Goal: Task Accomplishment & Management: Use online tool/utility

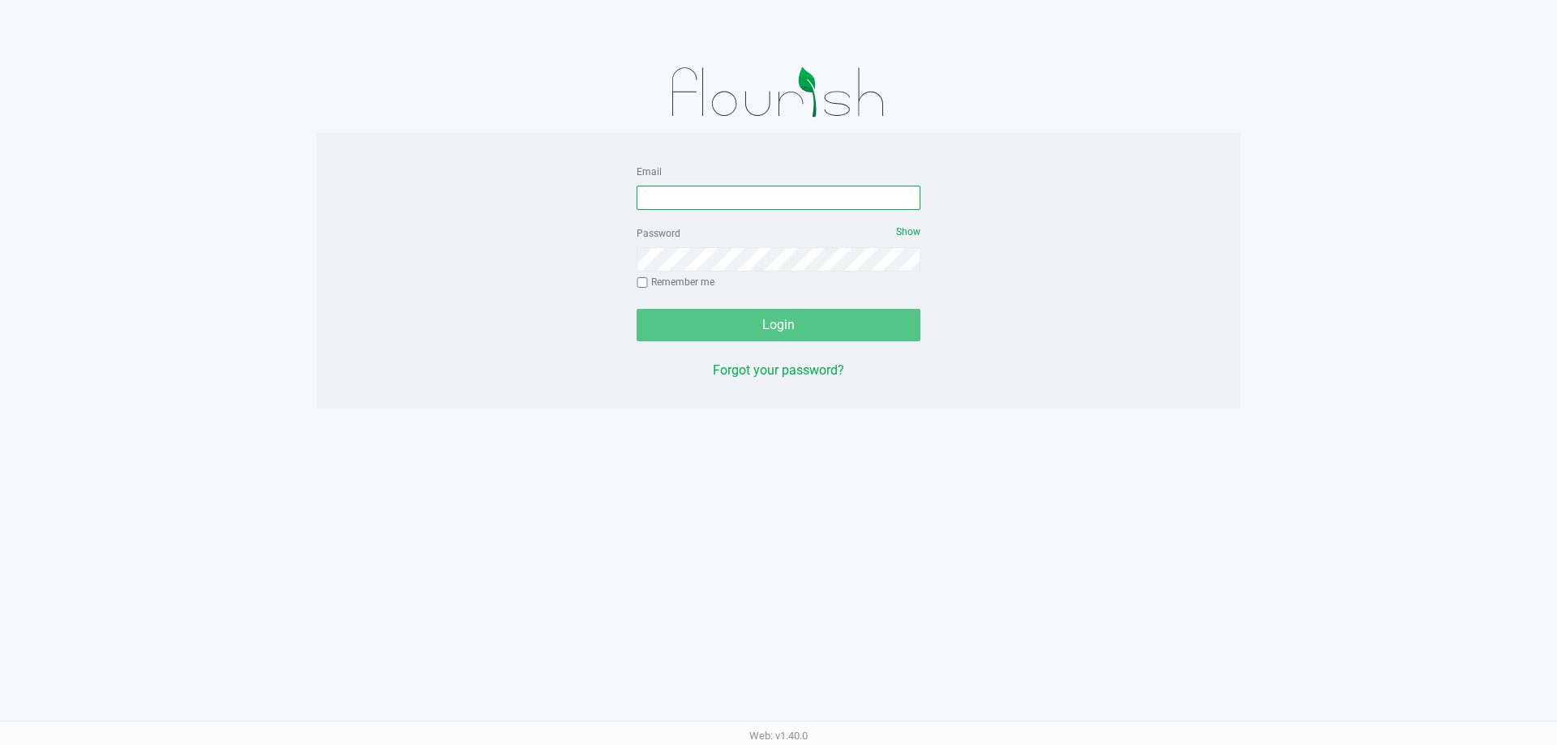
click at [770, 202] on input "Email" at bounding box center [779, 198] width 284 height 24
type input "[EMAIL_ADDRESS][DOMAIN_NAME]"
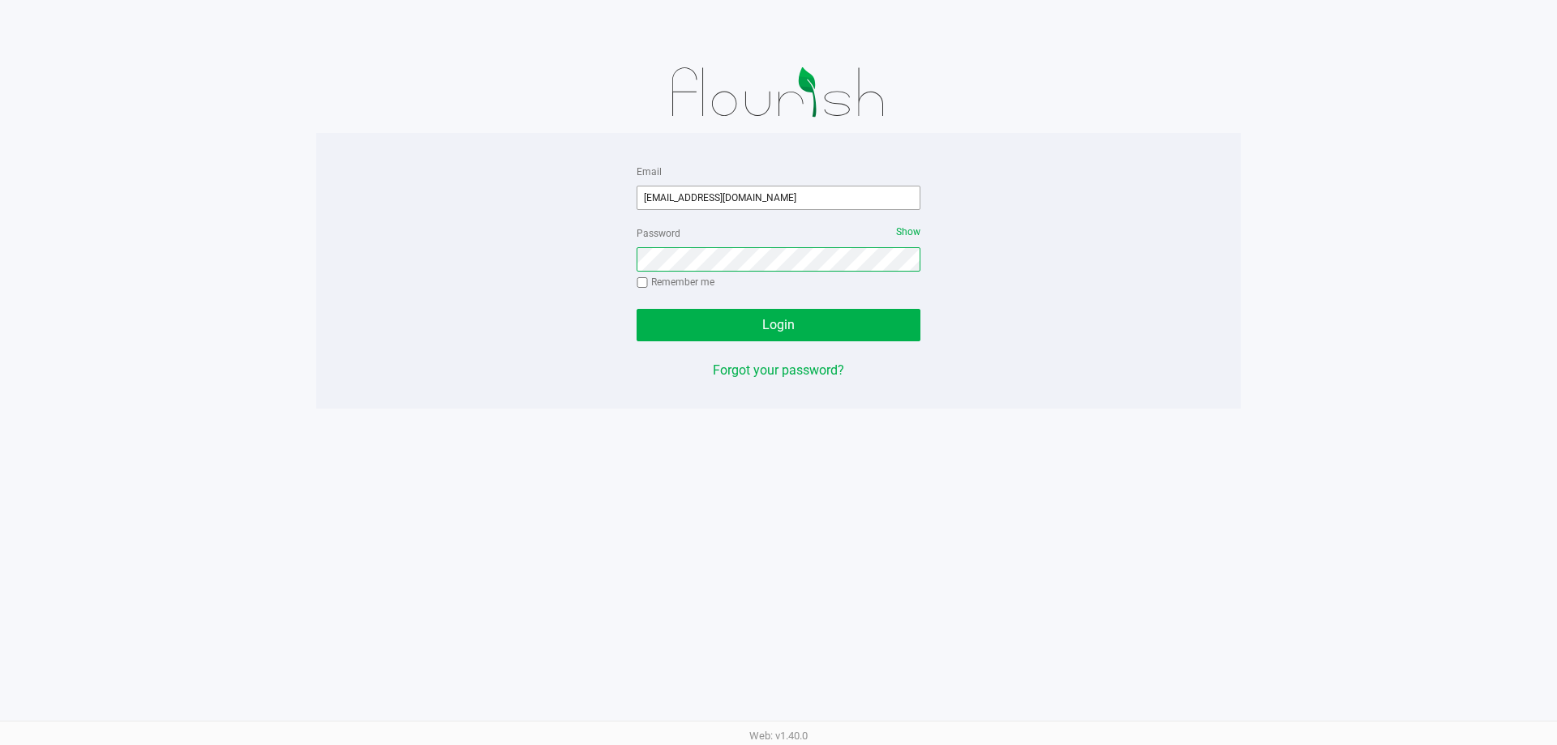
click at [637, 309] on button "Login" at bounding box center [779, 325] width 284 height 32
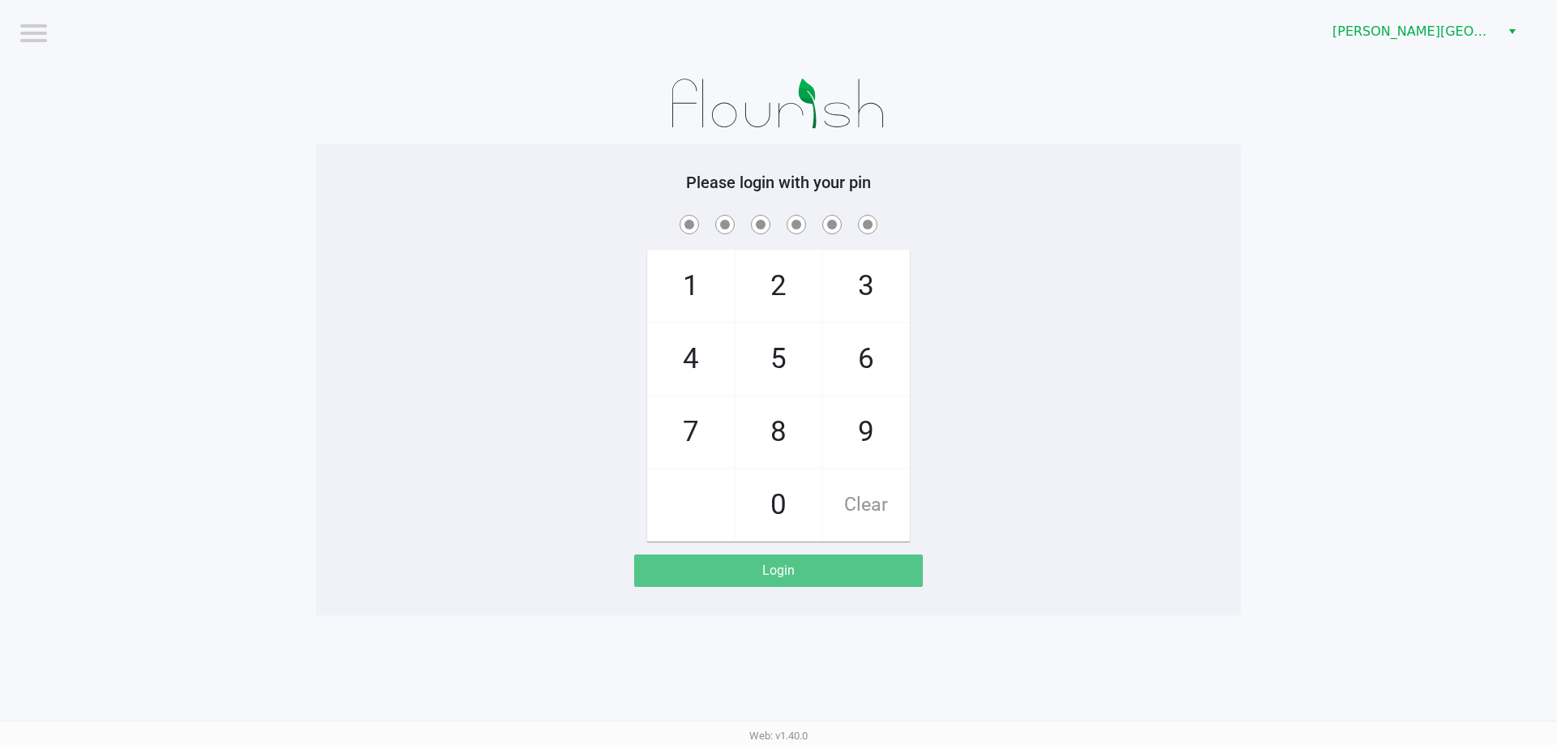
click at [1023, 217] on span at bounding box center [778, 224] width 900 height 25
checkbox input "true"
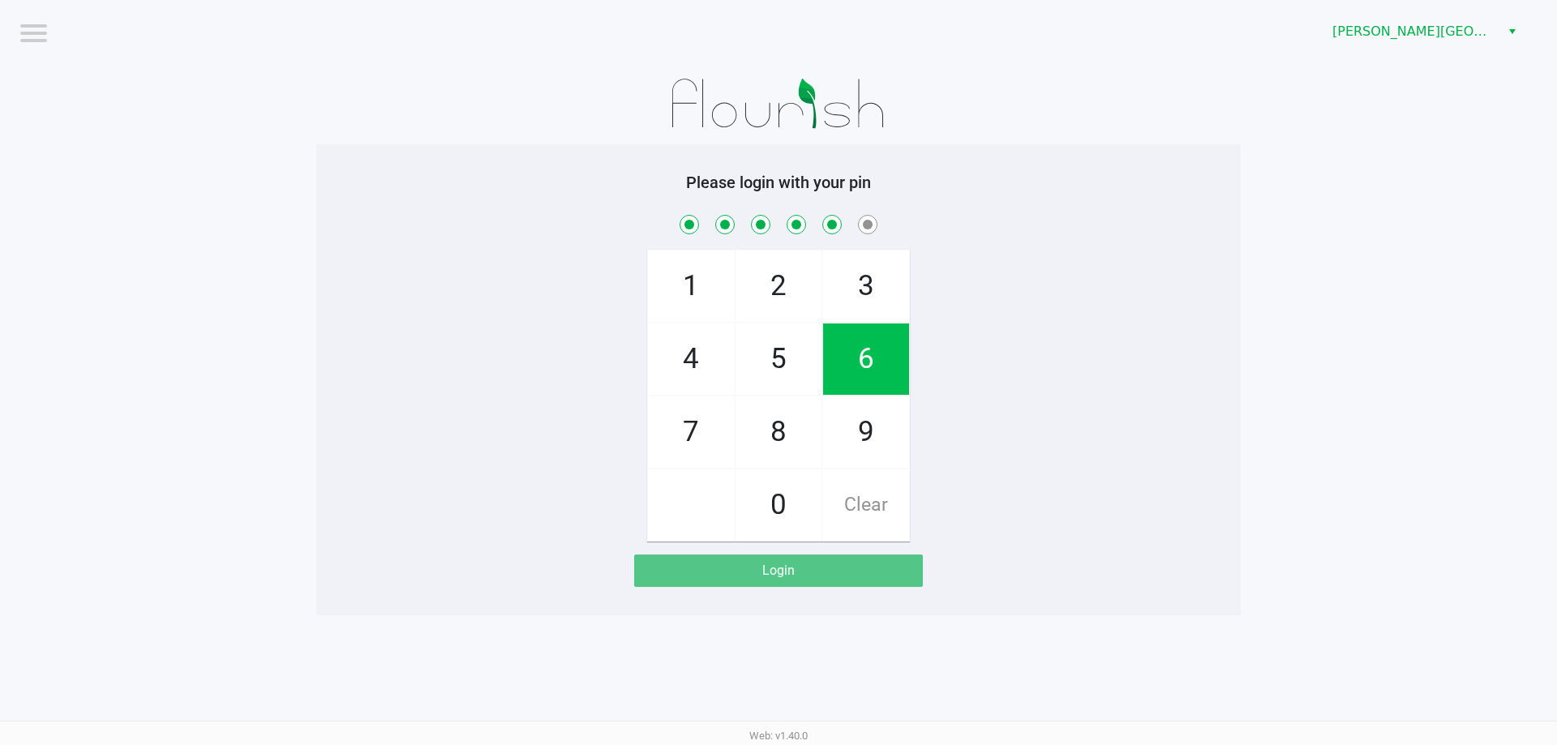
checkbox input "true"
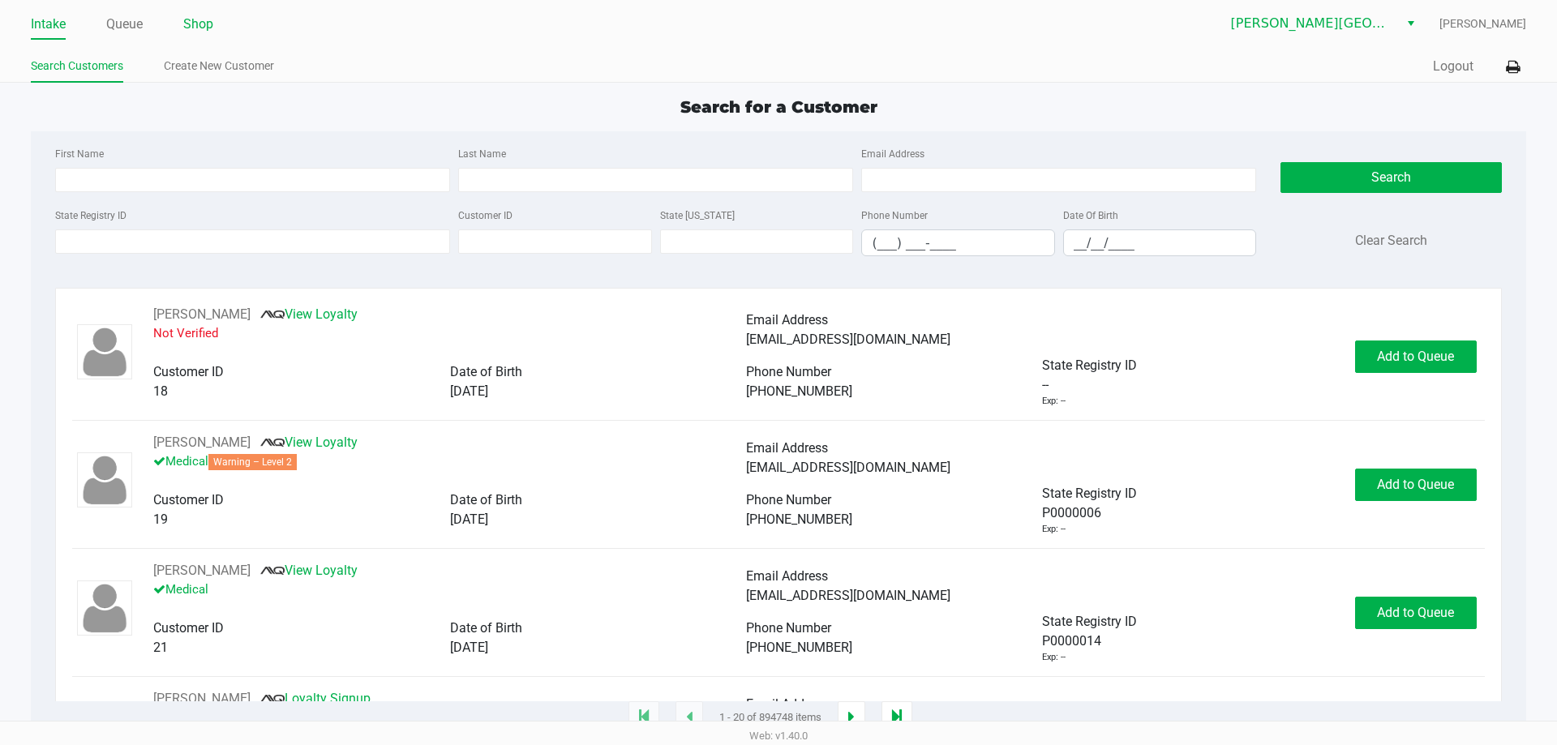
click at [186, 33] on link "Shop" at bounding box center [198, 24] width 30 height 23
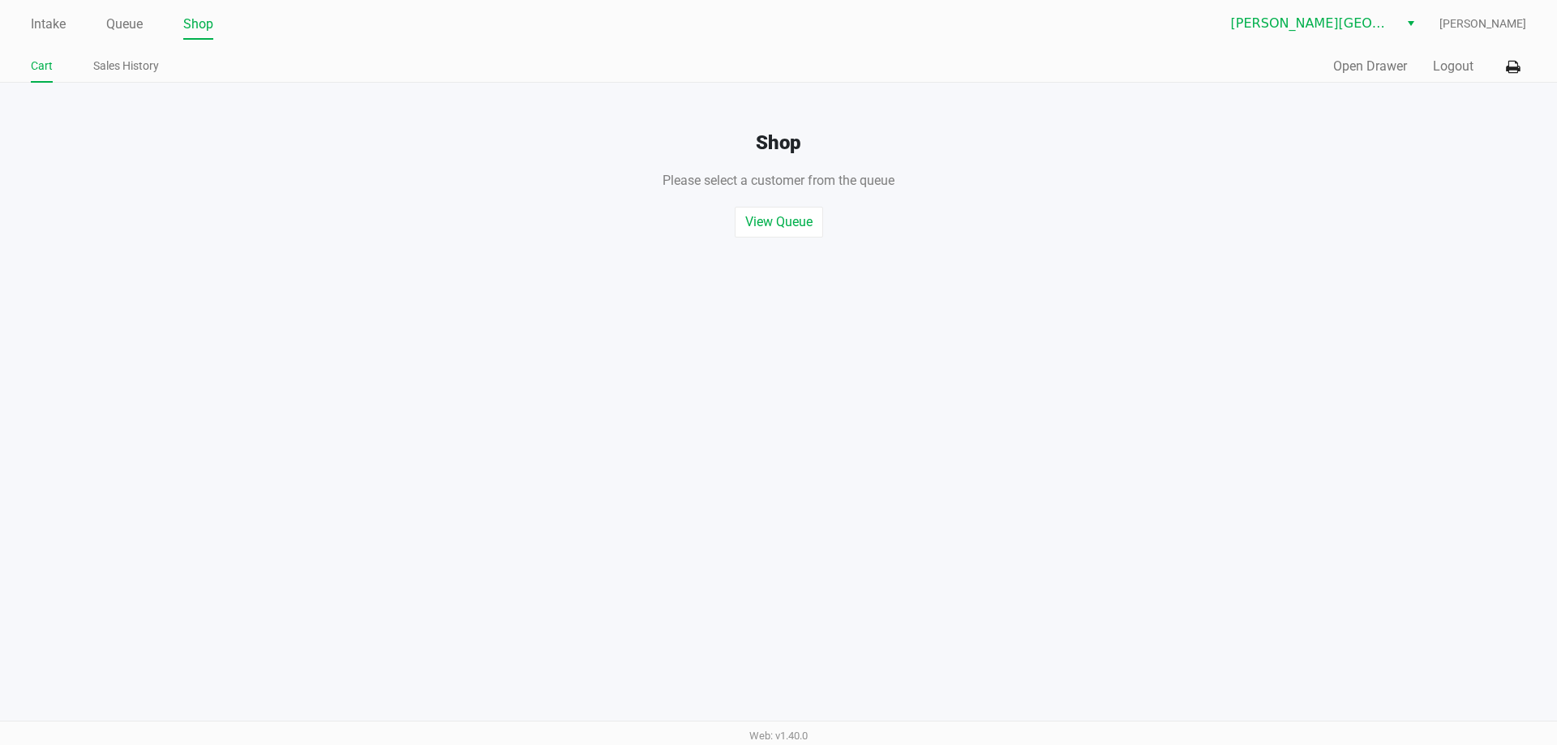
click at [189, 28] on link "Shop" at bounding box center [198, 24] width 30 height 23
click at [1384, 72] on button "Open Drawer" at bounding box center [1370, 66] width 74 height 19
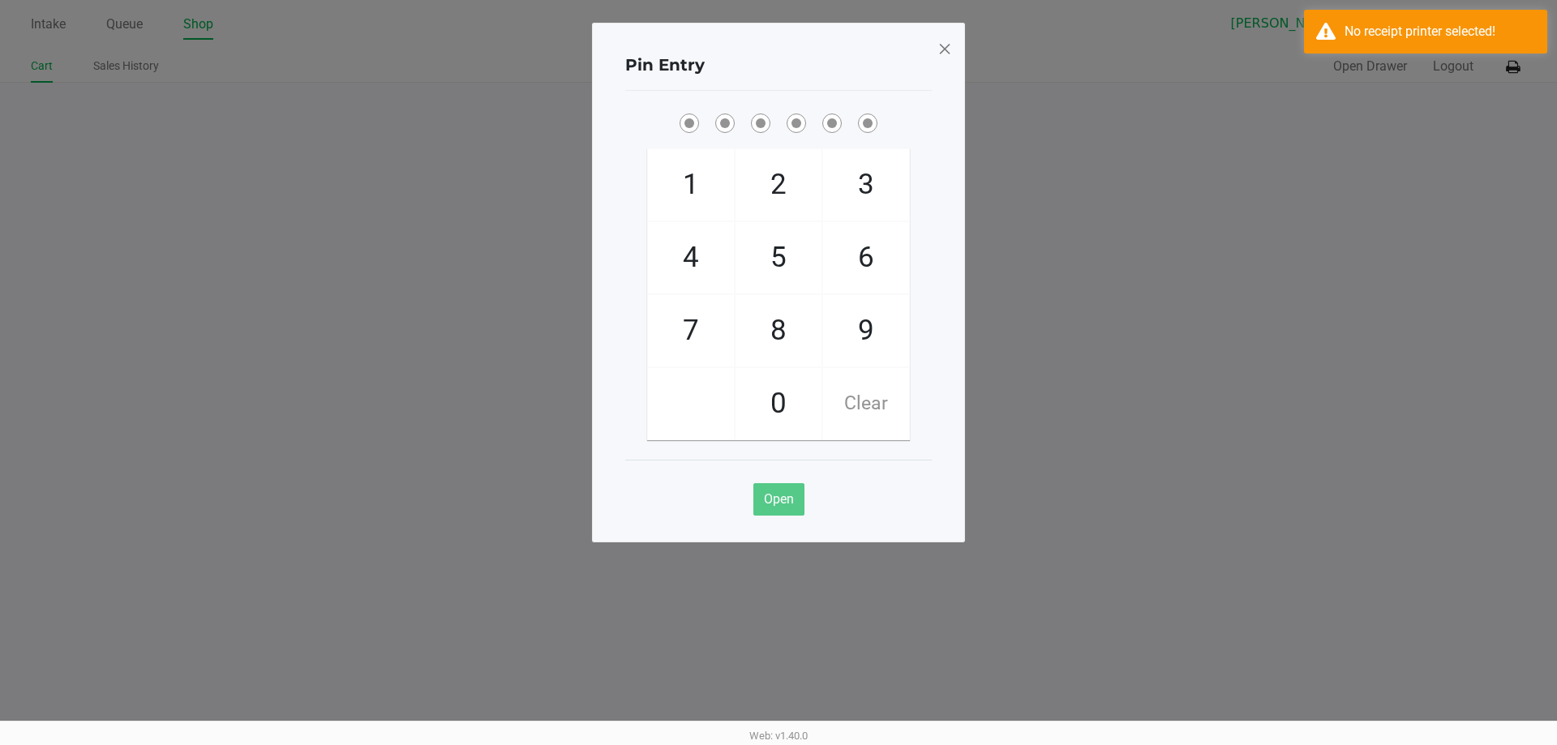
click at [1316, 120] on ngb-modal-window "Pin Entry 1 4 7 2 5 8 0 3 6 9 Clear Open" at bounding box center [778, 372] width 1557 height 745
click at [1250, 32] on ngb-modal-window "Pin Entry 1 4 7 2 5 8 0 3 6 9 Clear Open" at bounding box center [778, 372] width 1557 height 745
click at [1512, 58] on ngb-modal-window "Pin Entry 1 4 7 2 5 8 0 3 6 9 Clear Open" at bounding box center [778, 372] width 1557 height 745
click at [938, 41] on span at bounding box center [944, 49] width 15 height 26
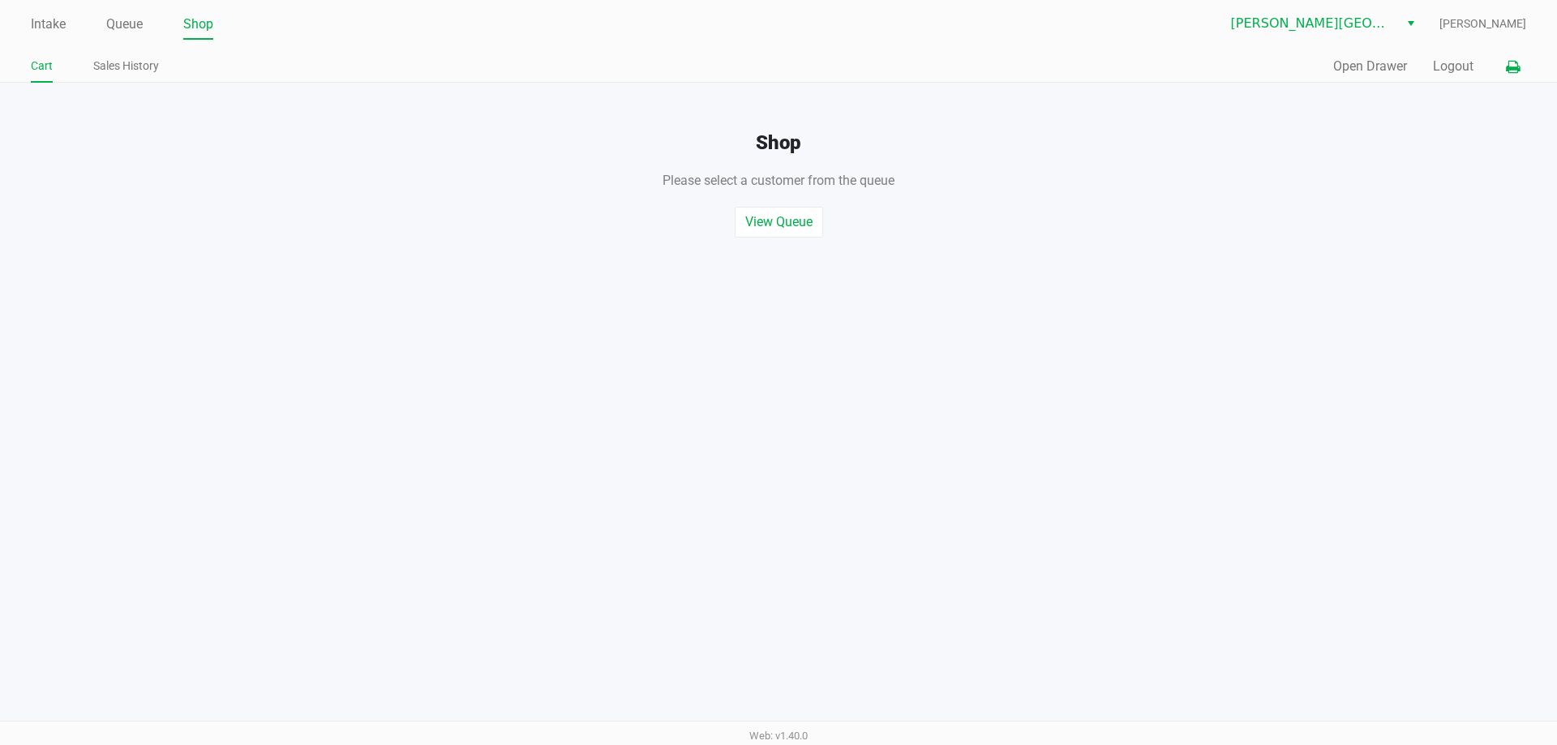
click at [1509, 72] on icon at bounding box center [1513, 67] width 14 height 11
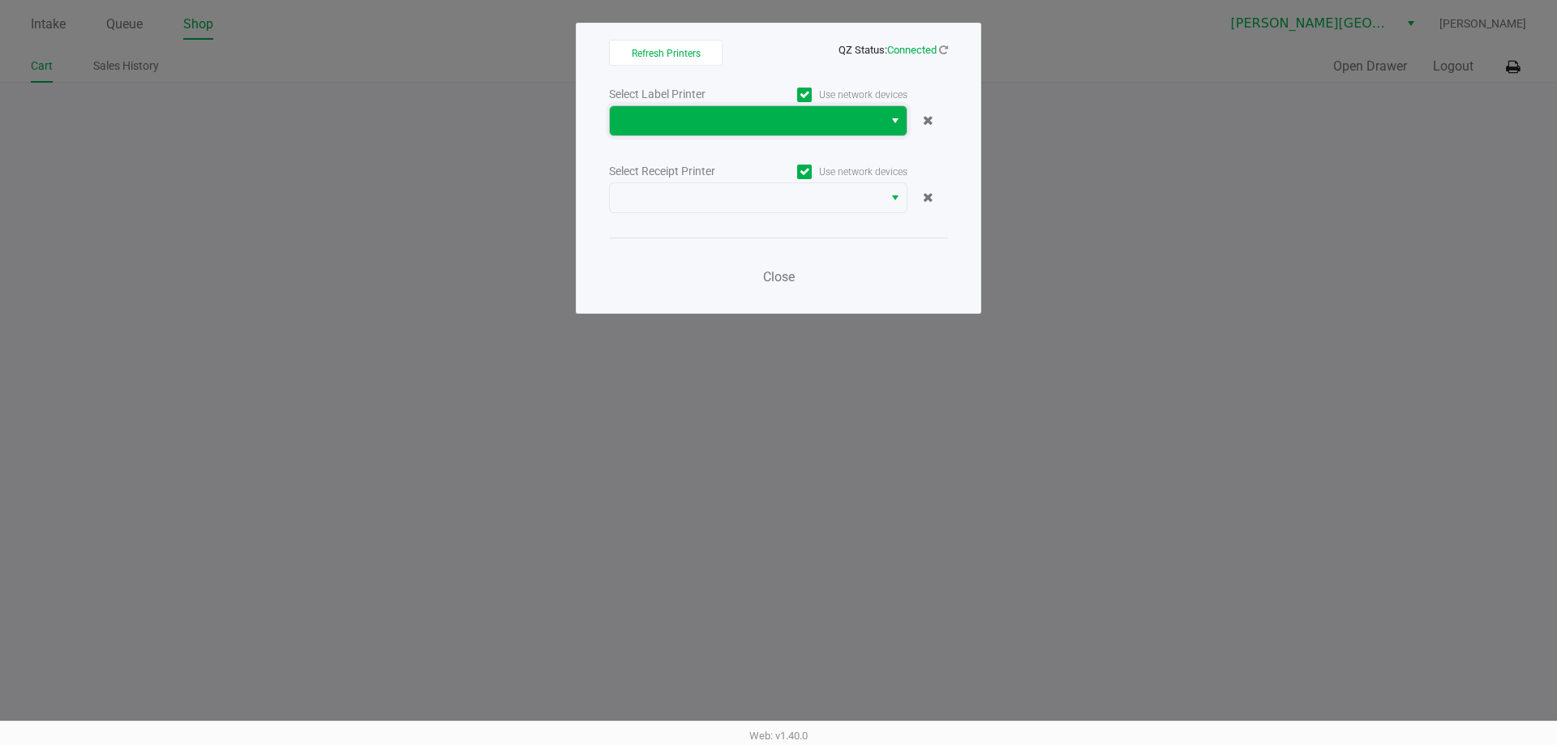
click at [750, 118] on span at bounding box center [747, 120] width 254 height 19
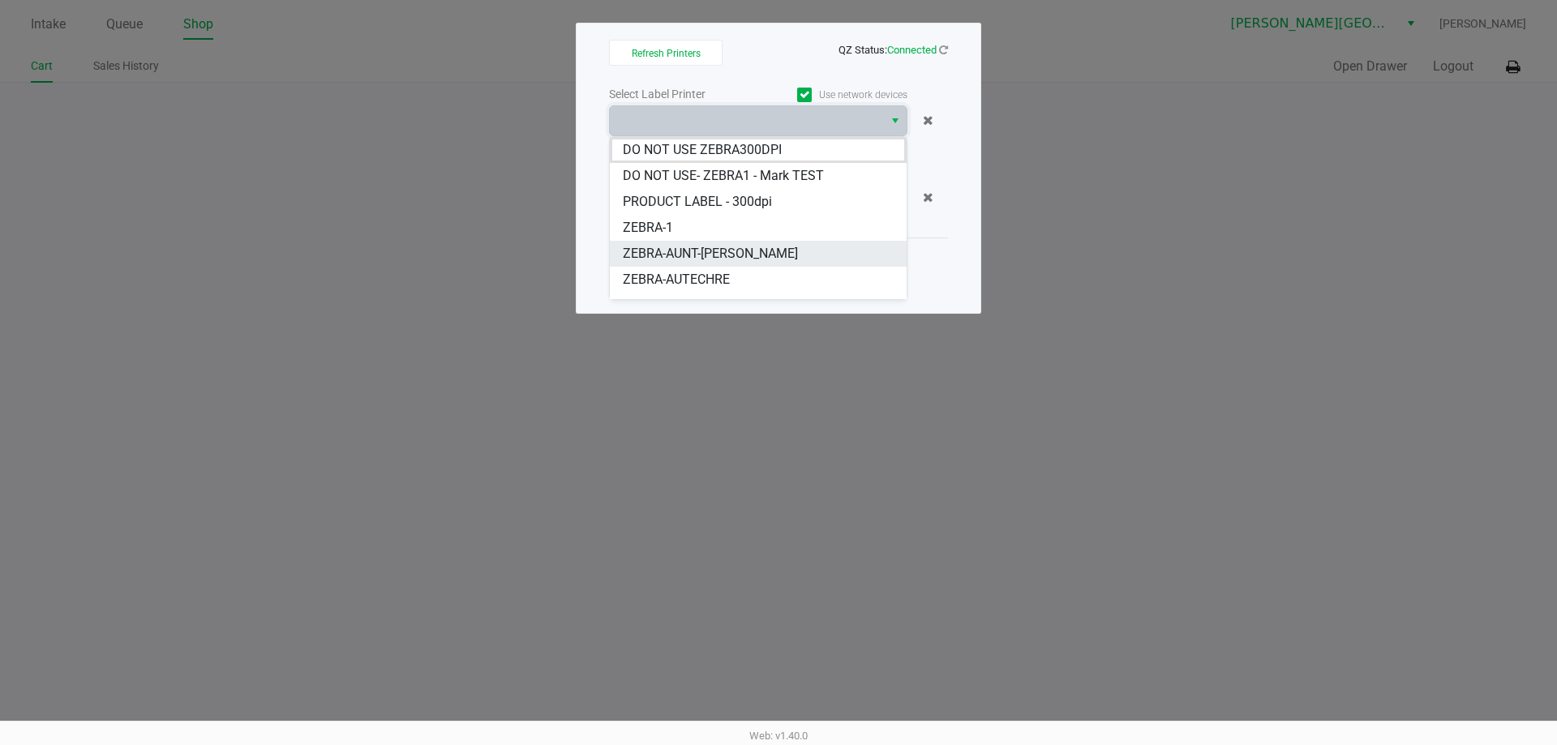
scroll to position [19, 0]
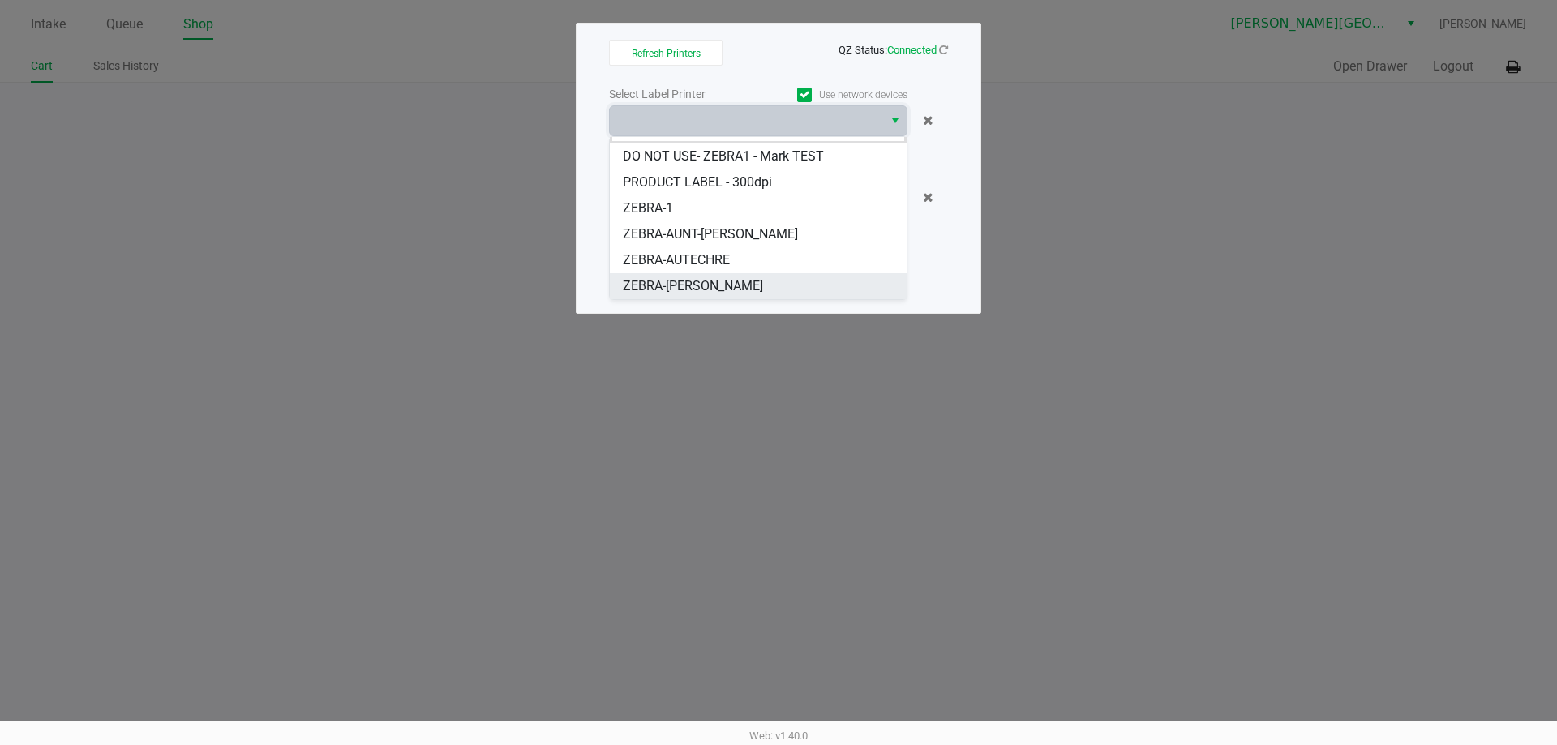
click at [691, 287] on span "ZEBRA-[PERSON_NAME]" at bounding box center [693, 286] width 140 height 19
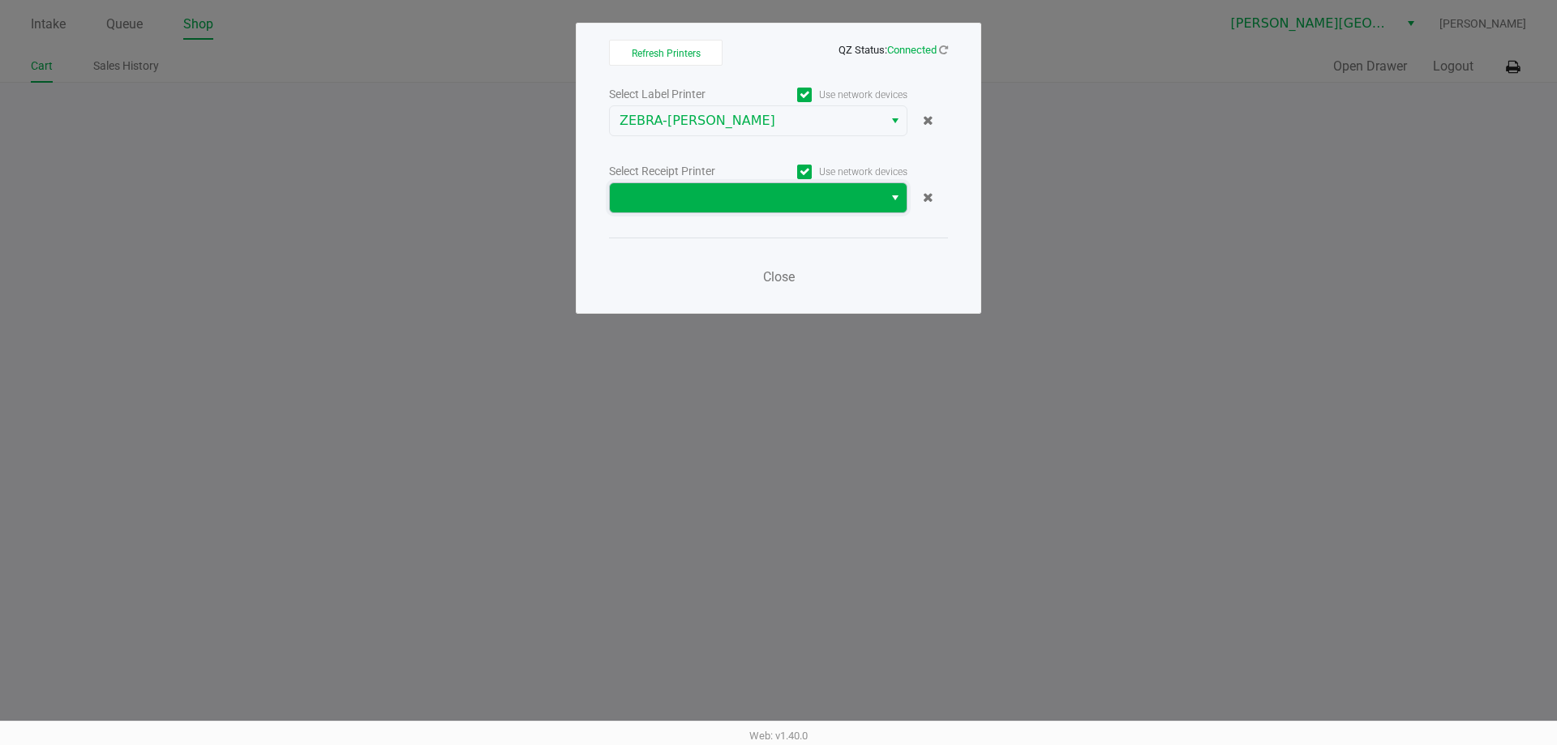
click at [727, 187] on span at bounding box center [746, 197] width 273 height 29
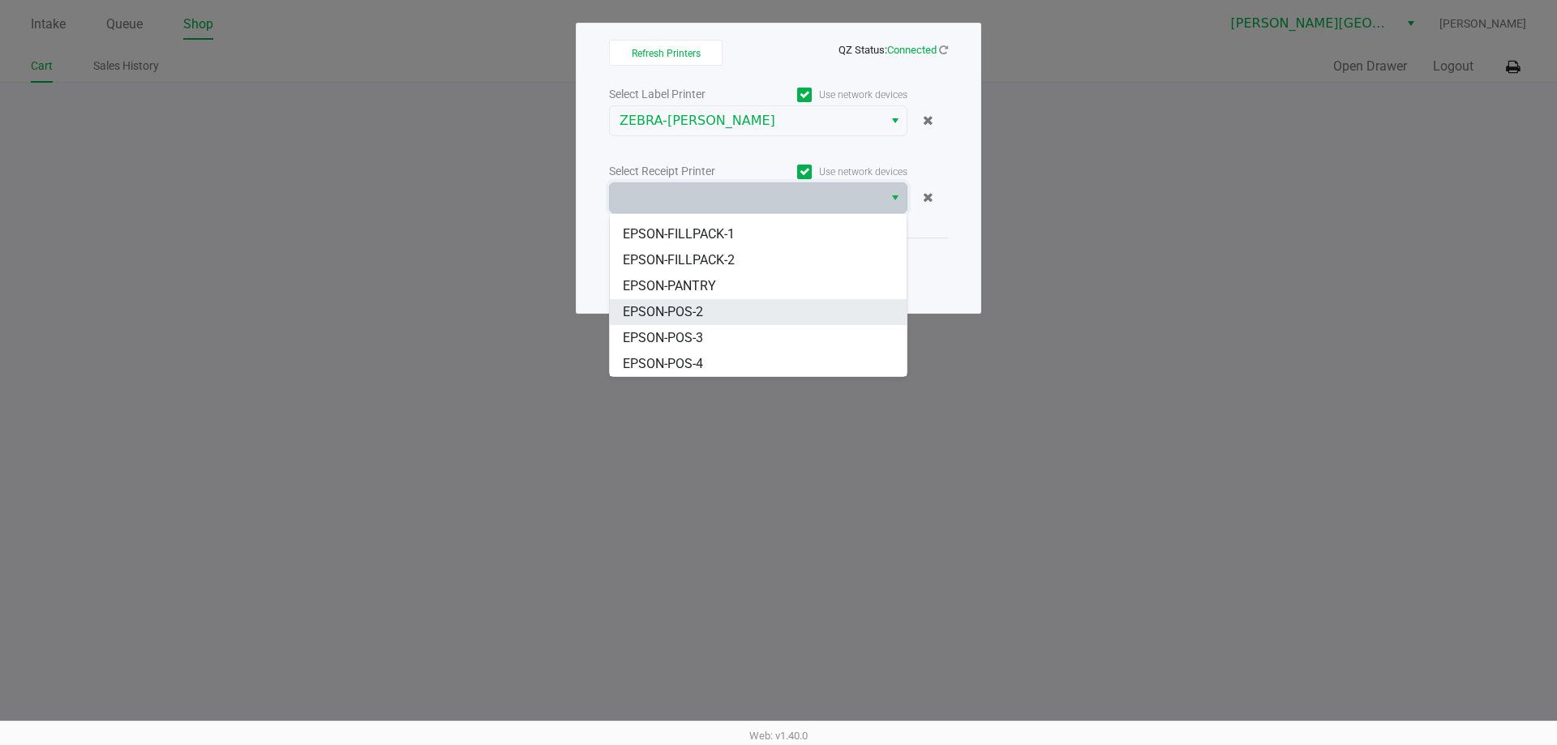
scroll to position [149, 0]
click at [644, 356] on span "EPSON-POS-4" at bounding box center [663, 363] width 80 height 19
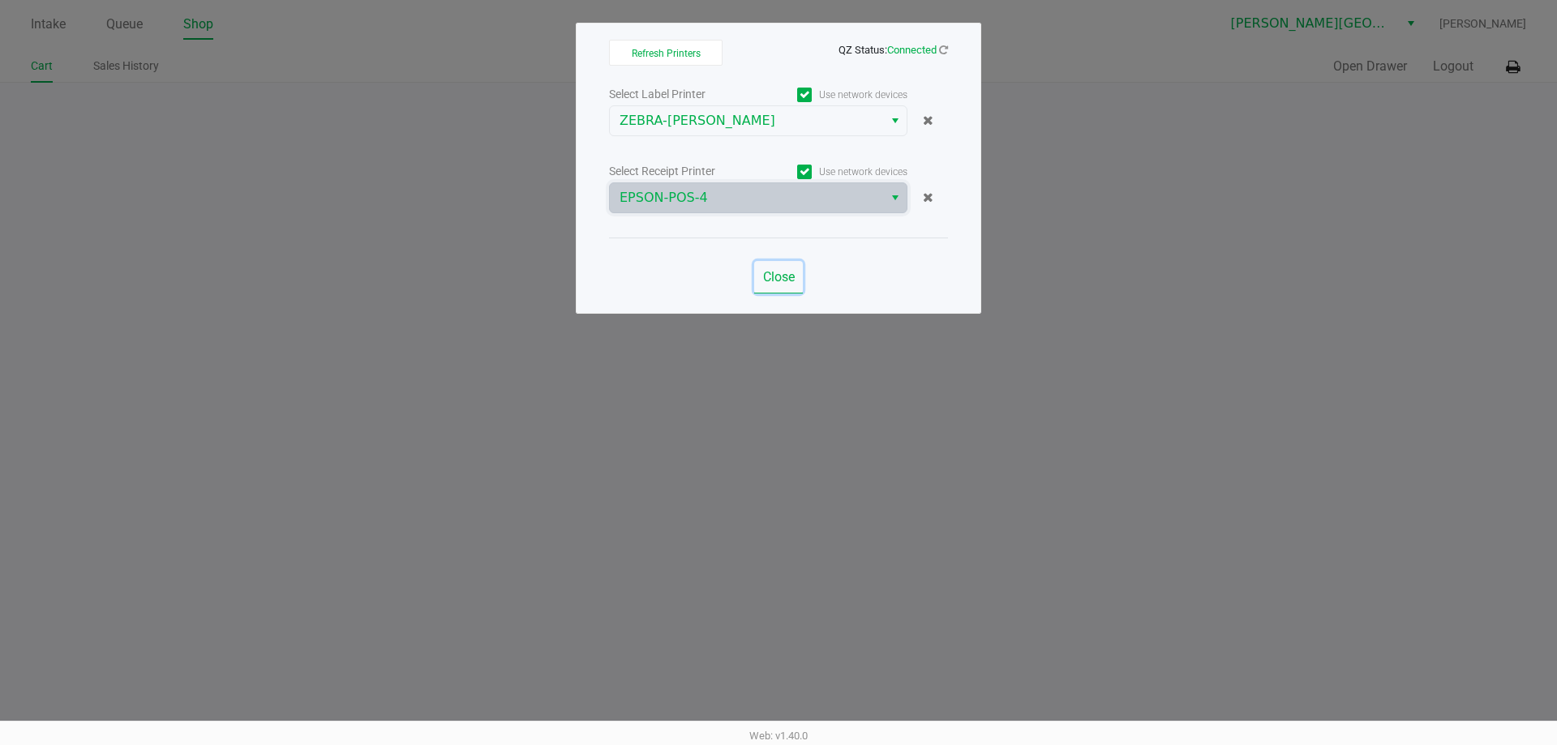
click at [771, 278] on span "Close" at bounding box center [779, 276] width 32 height 15
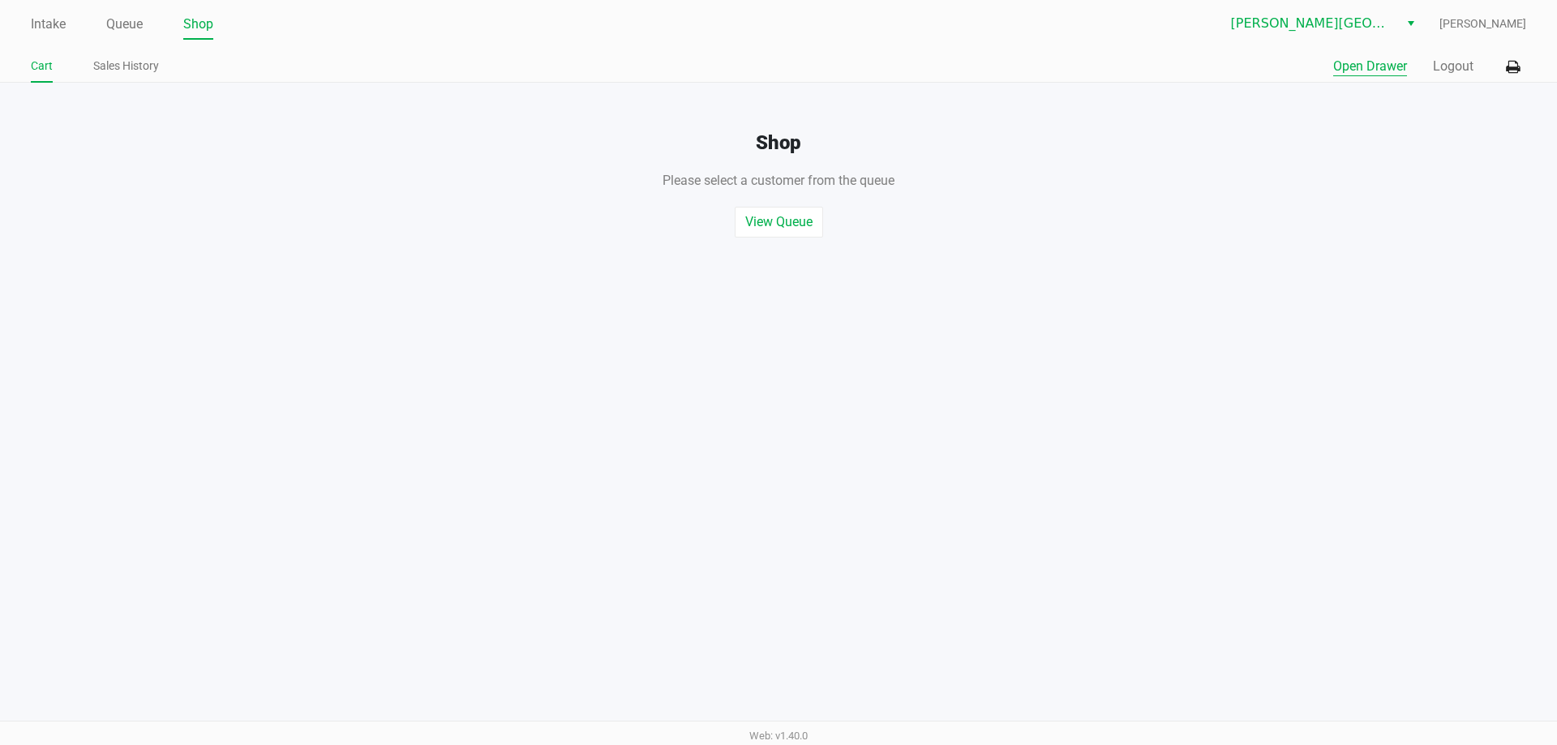
click at [1333, 71] on button "Open Drawer" at bounding box center [1370, 66] width 74 height 19
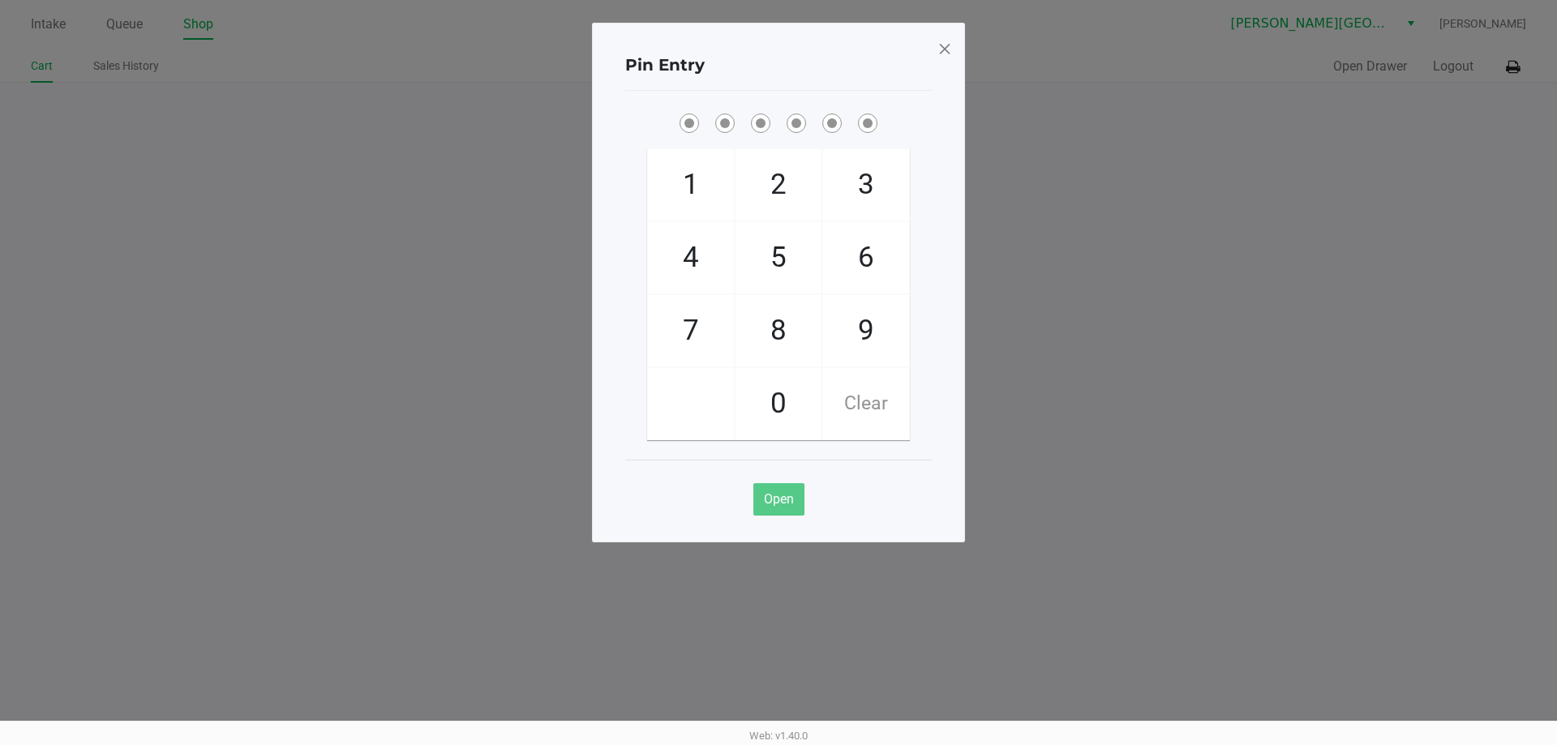
click at [946, 128] on div "Pin Entry 1 4 7 2 5 8 0 3 6 9 Clear Open" at bounding box center [778, 283] width 373 height 520
checkbox input "true"
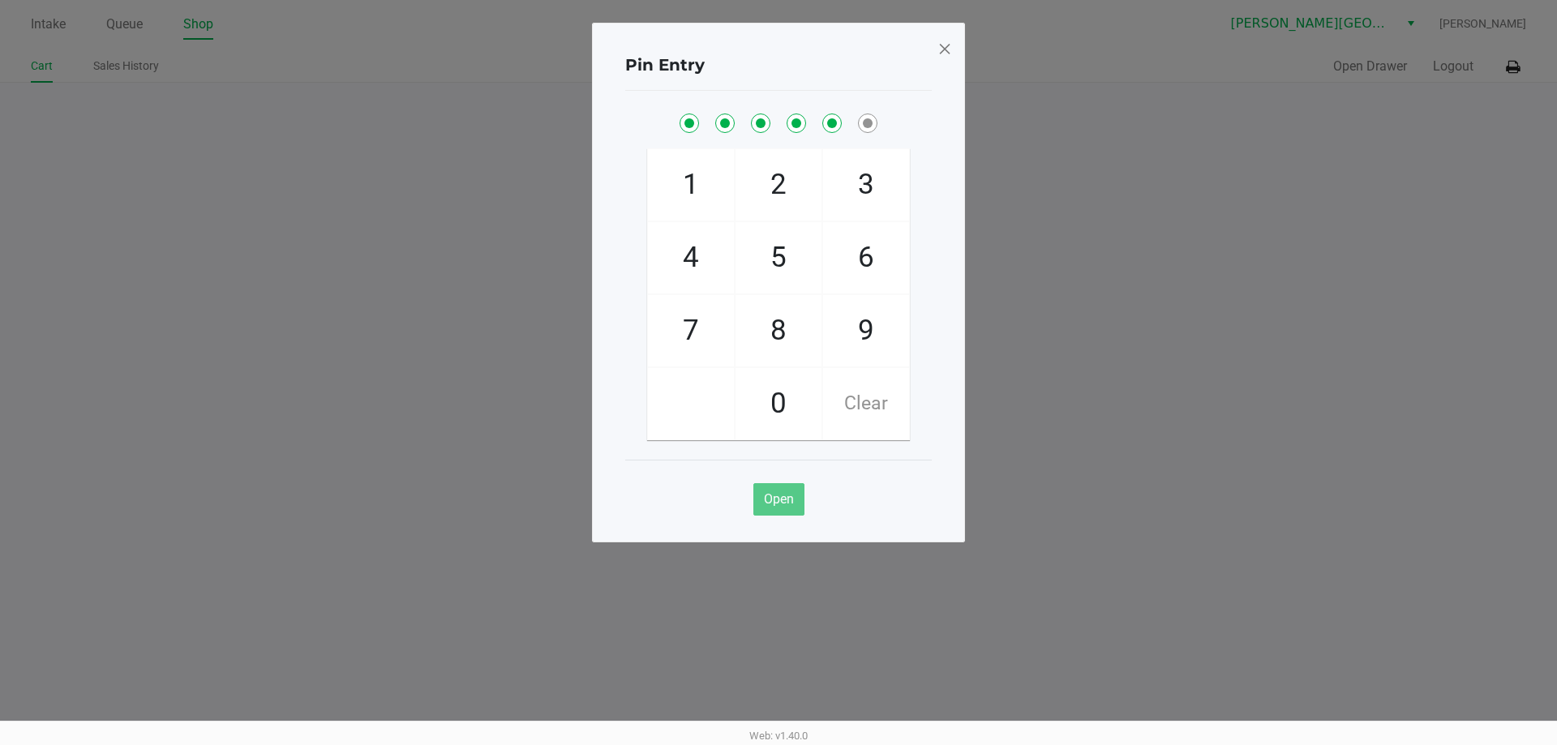
checkbox input "true"
click at [944, 50] on span at bounding box center [944, 49] width 15 height 26
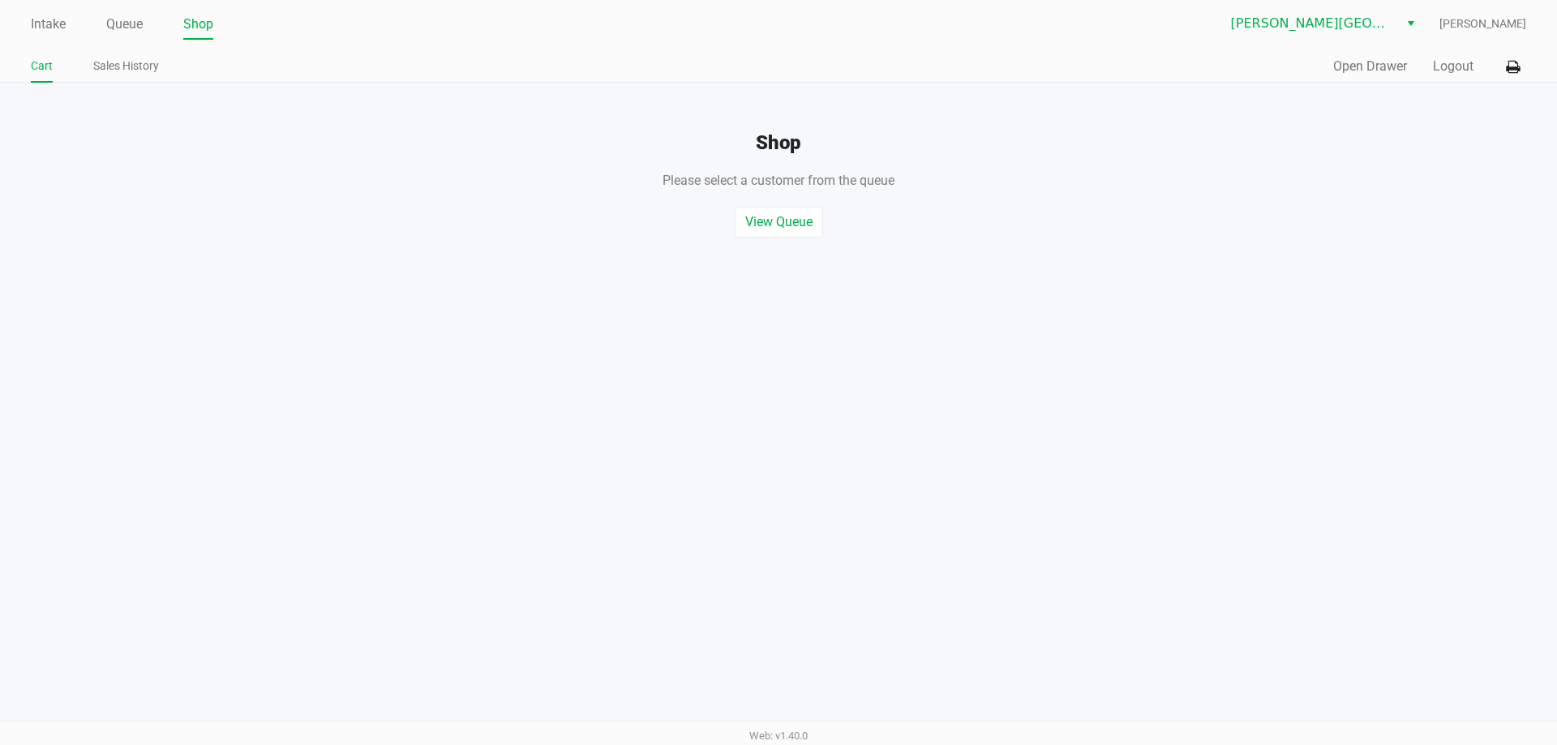
click at [1451, 76] on div "Quick Sale Open Drawer Logout" at bounding box center [1152, 67] width 748 height 30
click at [1453, 68] on button "Logout" at bounding box center [1453, 66] width 41 height 19
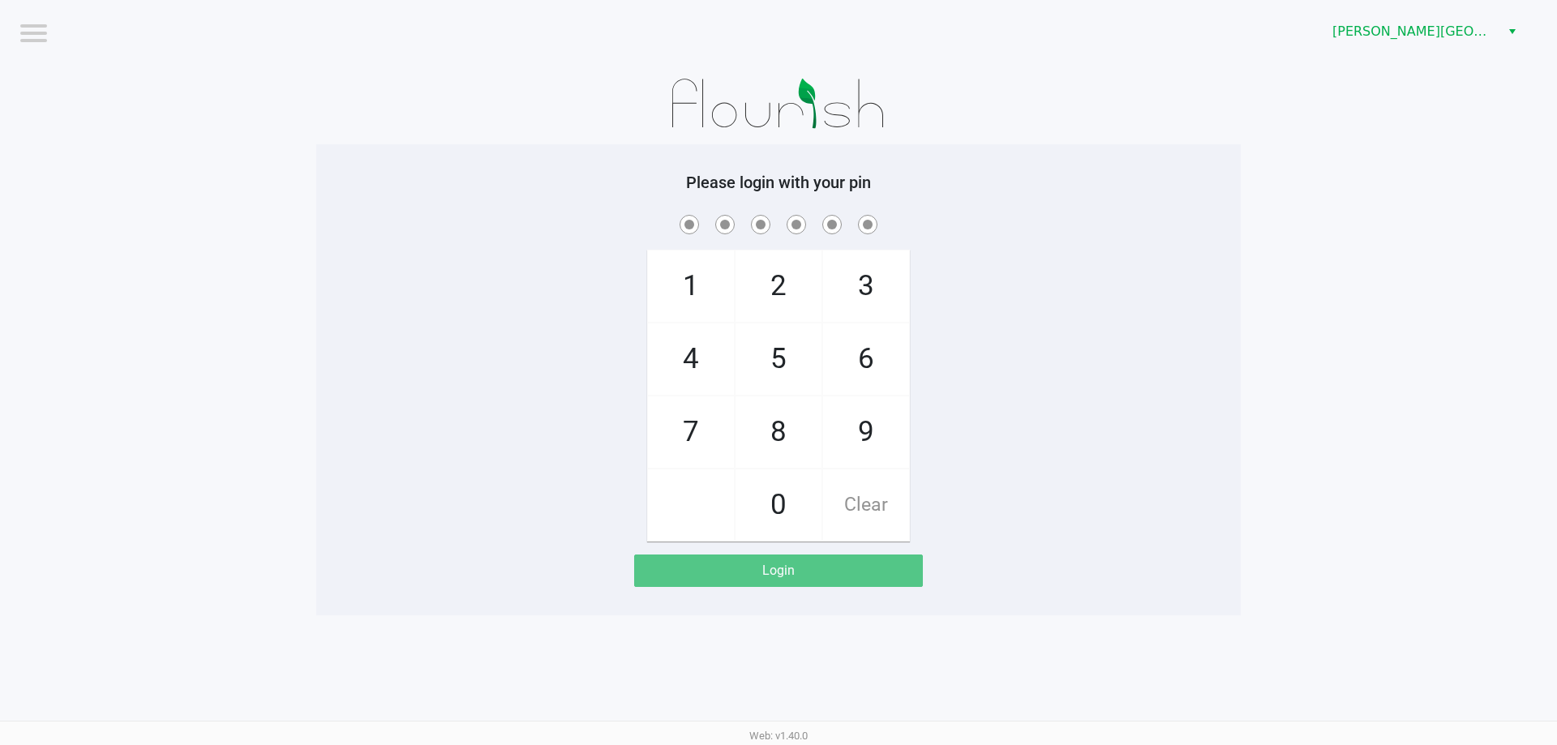
click at [30, 33] on input "checkbox" at bounding box center [32, 32] width 32 height 26
checkbox input "true"
click at [54, 75] on li "Logout" at bounding box center [68, 73] width 97 height 54
